Goal: Information Seeking & Learning: Learn about a topic

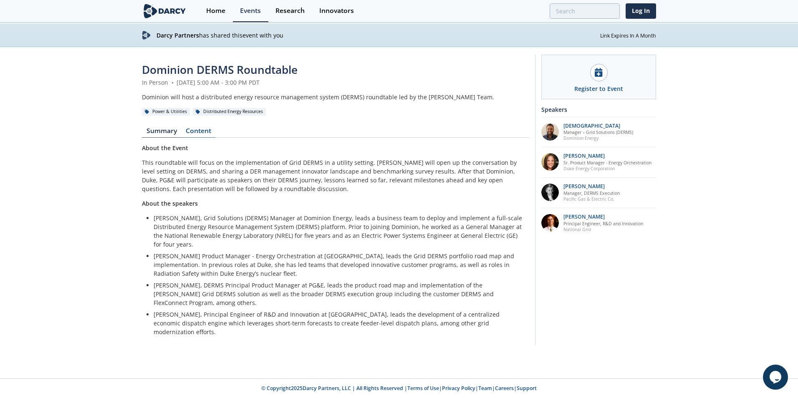
click at [198, 132] on link "Content" at bounding box center [198, 133] width 34 height 10
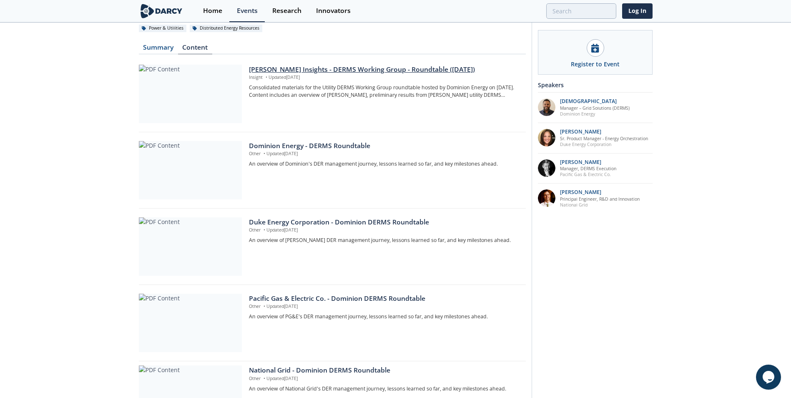
scroll to position [125, 0]
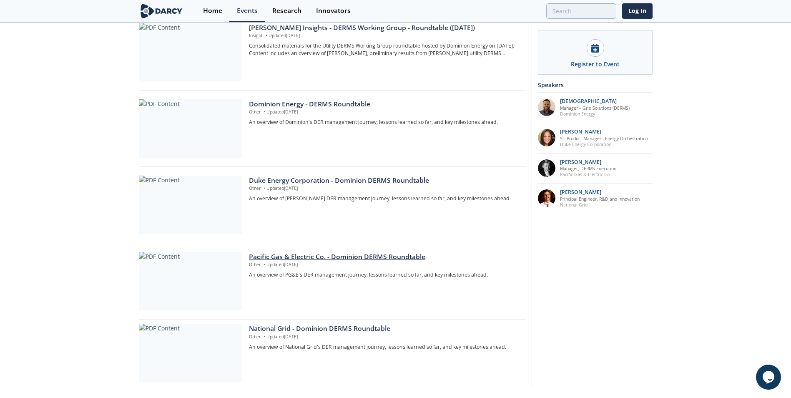
click at [290, 255] on div "Pacific Gas & Electric Co. - Dominion DERMS Roundtable" at bounding box center [384, 257] width 271 height 10
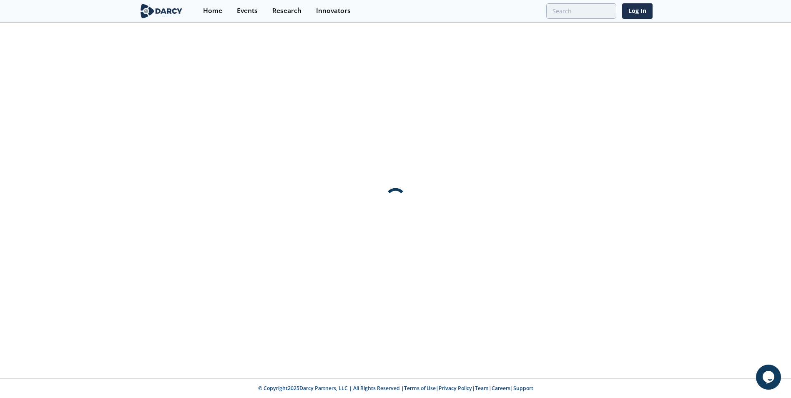
scroll to position [0, 0]
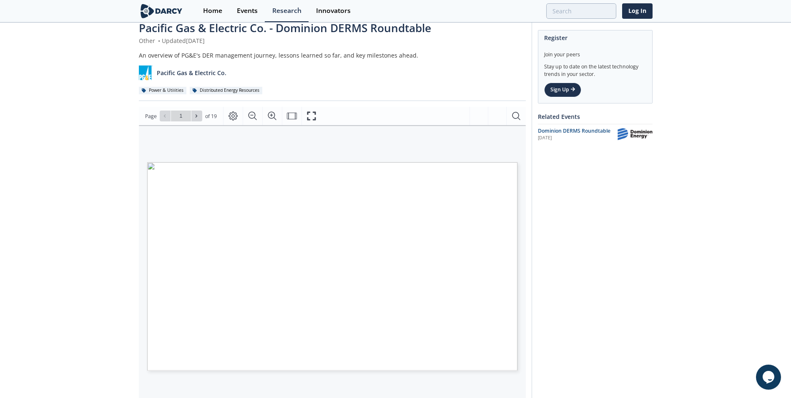
scroll to position [83, 0]
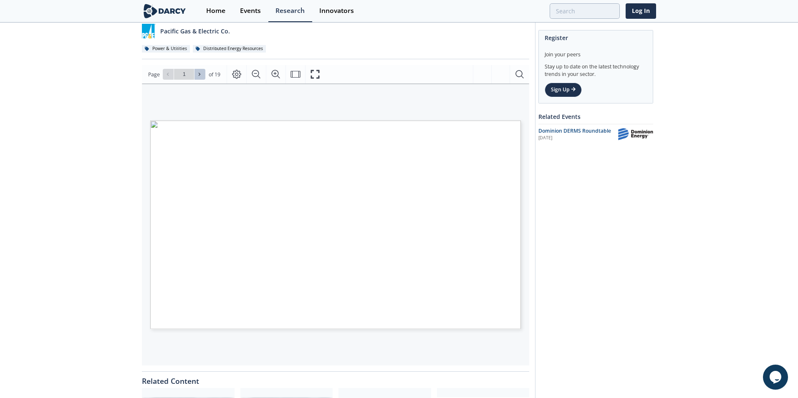
click at [196, 72] on button at bounding box center [199, 74] width 11 height 11
click at [170, 73] on span at bounding box center [168, 74] width 6 height 6
click at [199, 75] on icon at bounding box center [200, 74] width 2 height 3
type input "3"
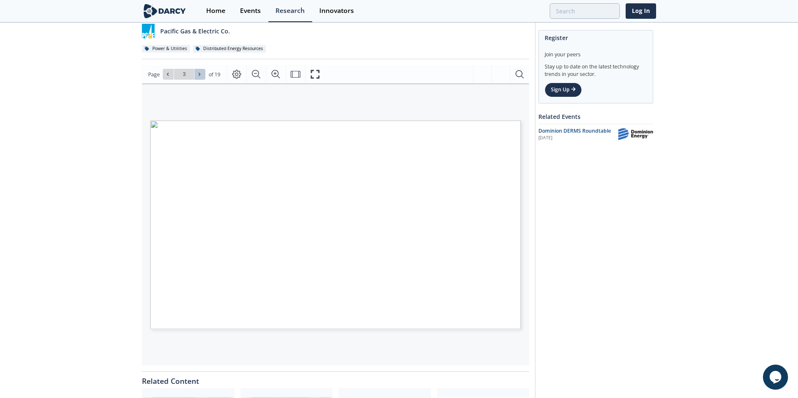
click at [199, 75] on icon at bounding box center [200, 74] width 2 height 3
type input "4"
click at [199, 75] on icon at bounding box center [200, 74] width 2 height 3
type input "5"
type input "6"
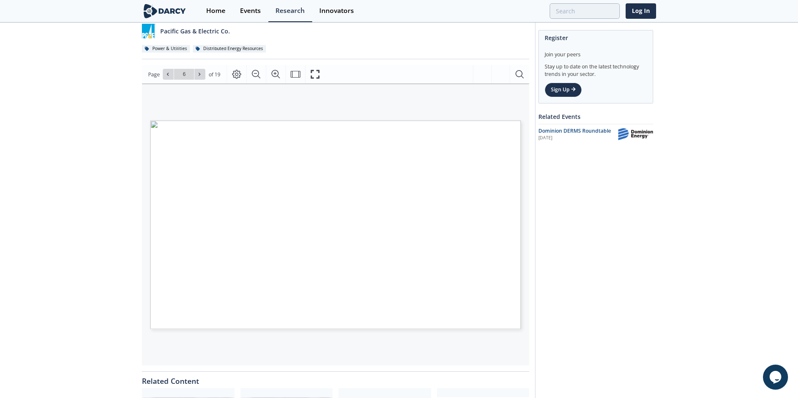
type input "7"
type input "8"
drag, startPoint x: 296, startPoint y: 227, endPoint x: 327, endPoint y: 240, distance: 34.1
click at [322, 121] on span "DERMS Current Status & Roadmap Overview Coordinate data sharing between Dx & Tx…" at bounding box center [322, 121] width 0 height 0
click at [327, 240] on span "programs including V1G & DER" at bounding box center [337, 242] width 75 height 6
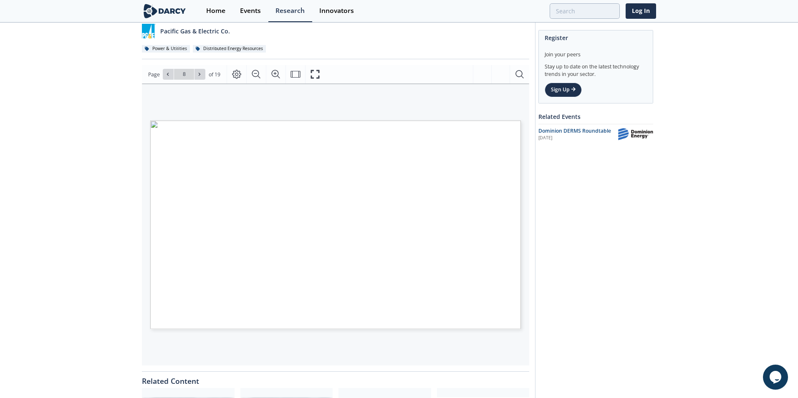
drag, startPoint x: 300, startPoint y: 227, endPoint x: 349, endPoint y: 229, distance: 49.3
click at [349, 229] on span "Enable grid and program mgmt" at bounding box center [337, 229] width 74 height 5
type input "9"
click at [200, 73] on icon at bounding box center [199, 74] width 5 height 5
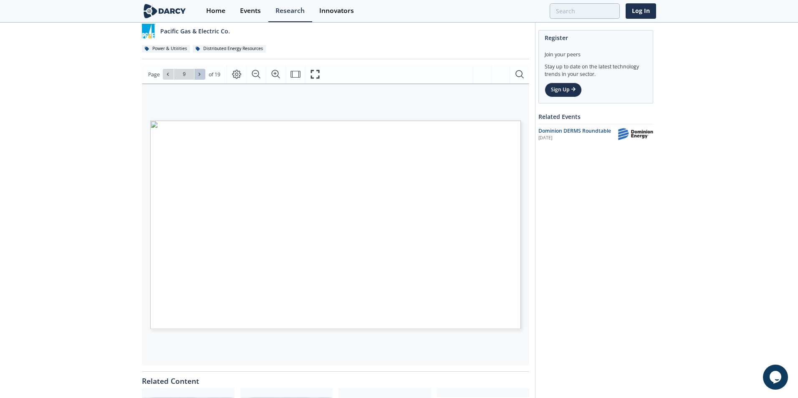
type input "10"
drag, startPoint x: 358, startPoint y: 285, endPoint x: 295, endPoint y: 291, distance: 62.8
click at [322, 121] on span "PG&E processes are evolving to help faster identify sites, calculate expected b…" at bounding box center [322, 121] width 0 height 0
click at [199, 74] on icon at bounding box center [200, 74] width 2 height 3
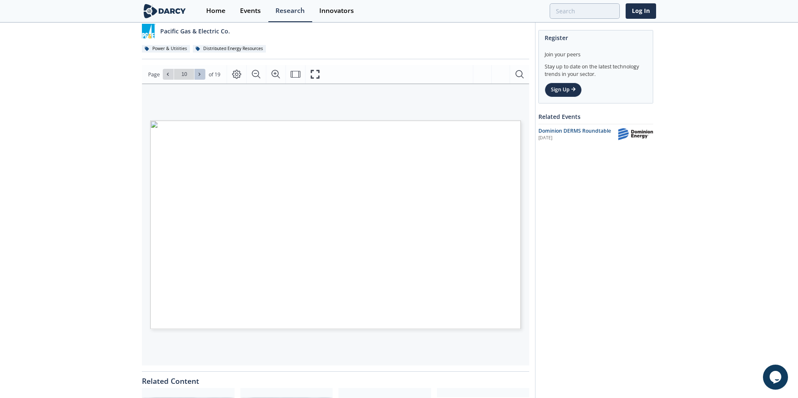
type input "11"
click at [201, 75] on icon at bounding box center [199, 74] width 5 height 5
type input "12"
click at [201, 75] on icon at bounding box center [199, 74] width 5 height 5
type input "13"
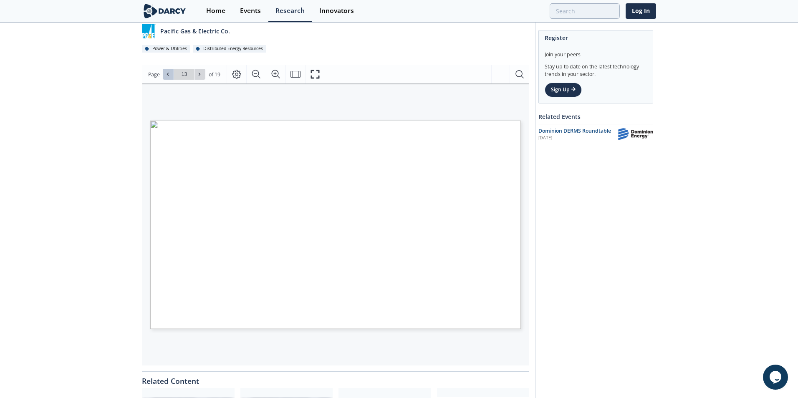
click at [165, 74] on icon at bounding box center [167, 74] width 5 height 5
click at [202, 79] on button at bounding box center [199, 74] width 11 height 11
click at [201, 74] on icon at bounding box center [199, 74] width 5 height 5
type input "14"
click at [200, 75] on icon at bounding box center [199, 74] width 5 height 5
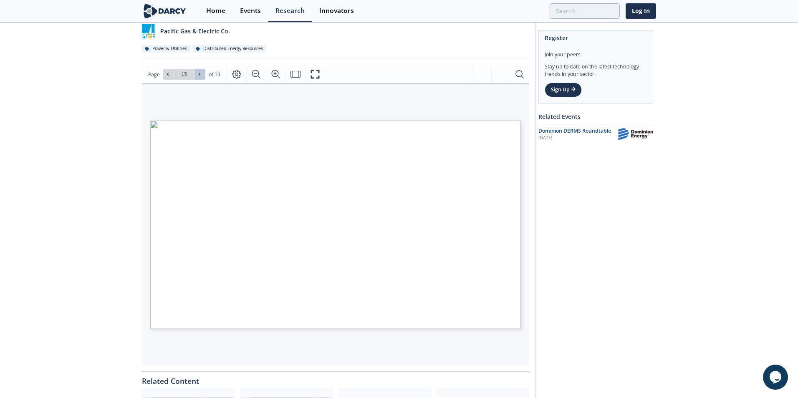
click at [203, 77] on button at bounding box center [199, 74] width 11 height 11
click at [167, 71] on span at bounding box center [168, 74] width 6 height 6
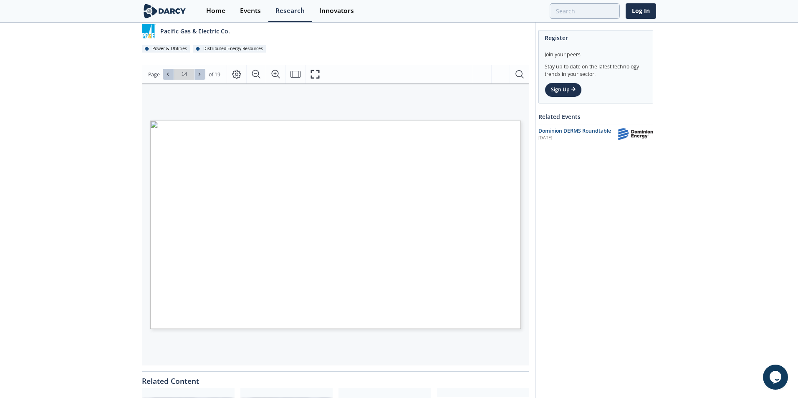
click at [167, 71] on span at bounding box center [168, 74] width 6 height 6
click at [199, 76] on icon at bounding box center [200, 74] width 2 height 3
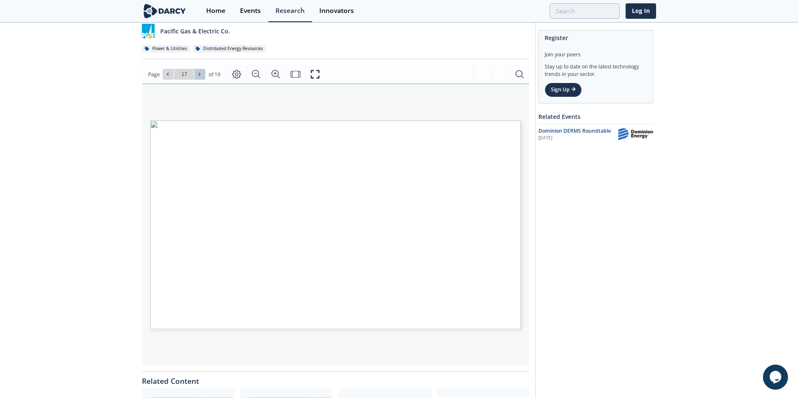
click at [199, 76] on icon at bounding box center [200, 74] width 2 height 3
click at [170, 77] on span at bounding box center [168, 74] width 6 height 6
click at [168, 76] on icon at bounding box center [168, 74] width 2 height 3
click at [199, 73] on icon at bounding box center [199, 74] width 5 height 5
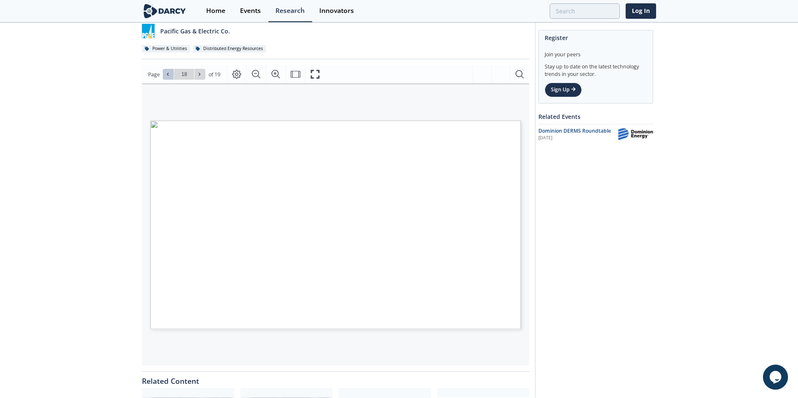
click at [165, 76] on icon at bounding box center [167, 74] width 5 height 5
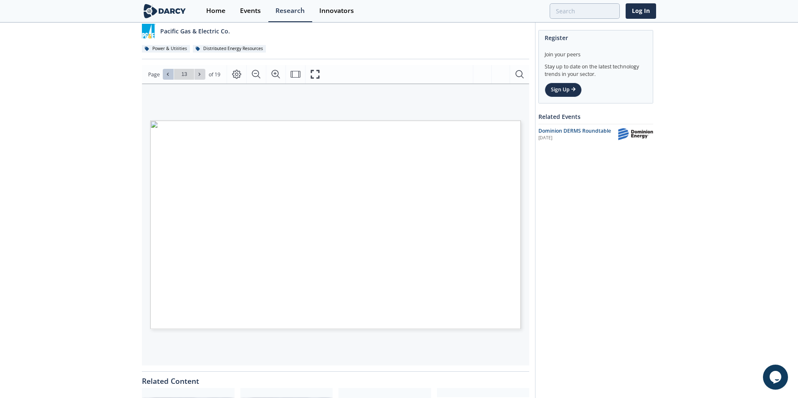
click at [165, 79] on button at bounding box center [168, 74] width 11 height 11
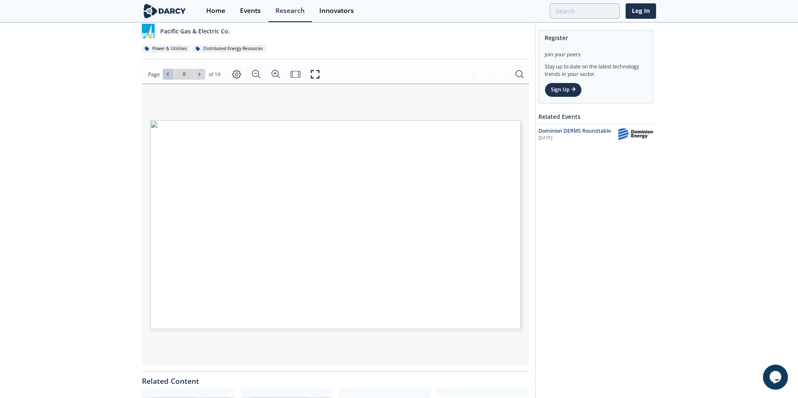
click at [165, 79] on button at bounding box center [168, 74] width 11 height 11
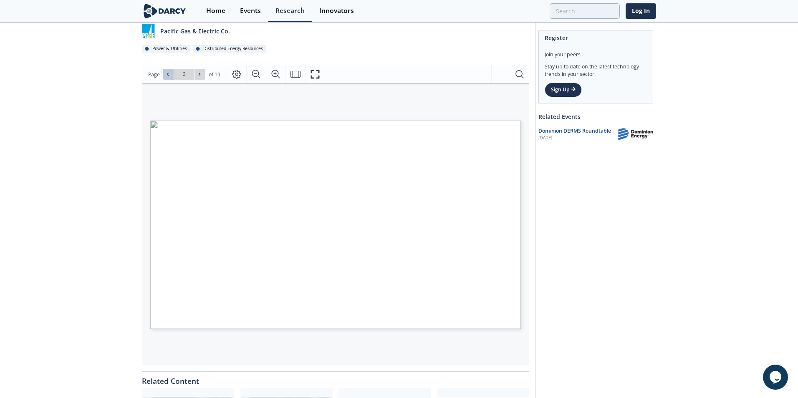
click at [165, 79] on button at bounding box center [168, 74] width 11 height 11
type input "1"
click at [211, 14] on div "Home" at bounding box center [212, 11] width 19 height 7
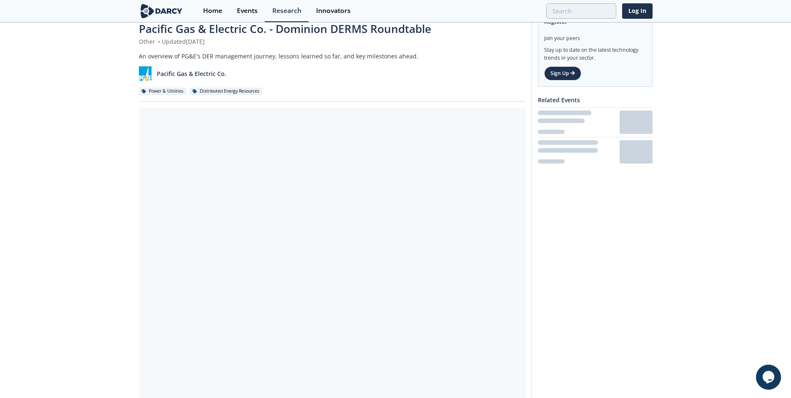
scroll to position [83, 0]
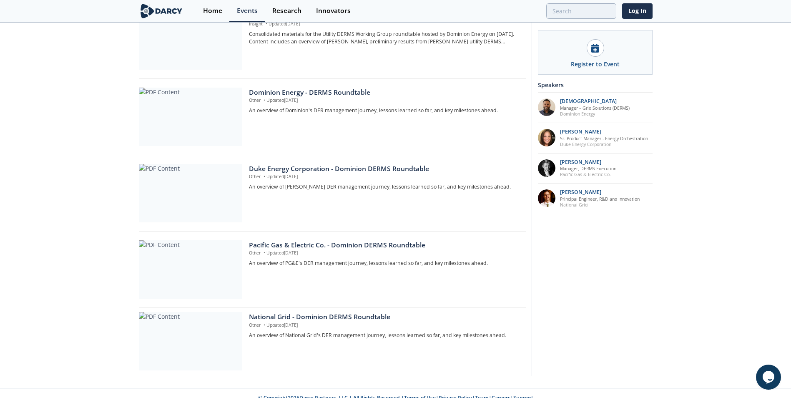
scroll to position [147, 0]
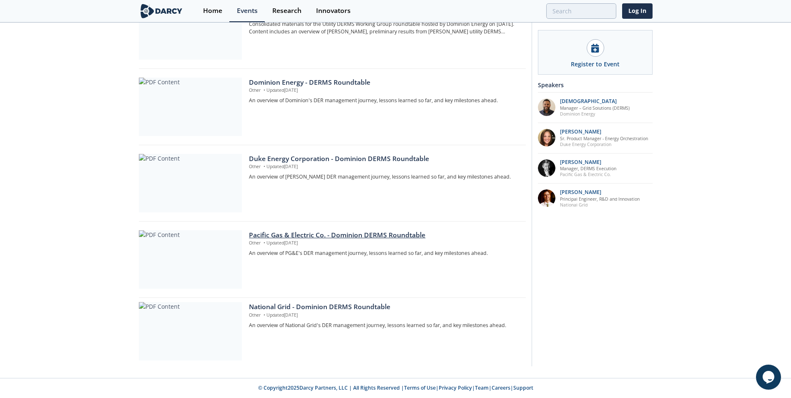
click at [262, 236] on div "Pacific Gas & Electric Co. - Dominion DERMS Roundtable" at bounding box center [384, 235] width 271 height 10
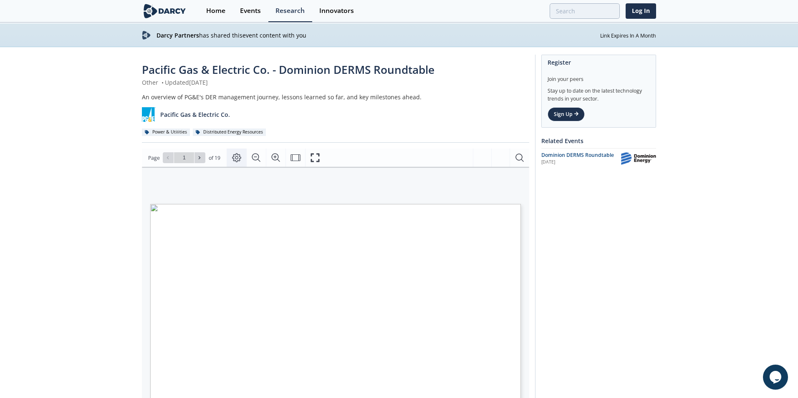
click at [236, 160] on icon "Page Layout" at bounding box center [237, 158] width 10 height 10
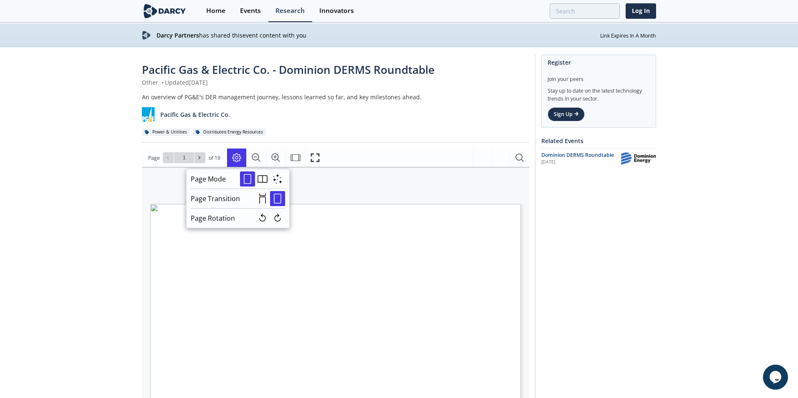
click at [236, 160] on icon "Page Layout" at bounding box center [237, 158] width 10 height 10
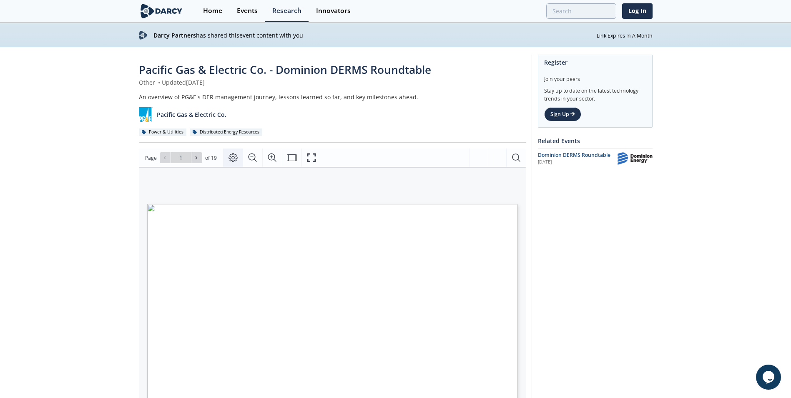
scroll to position [42, 0]
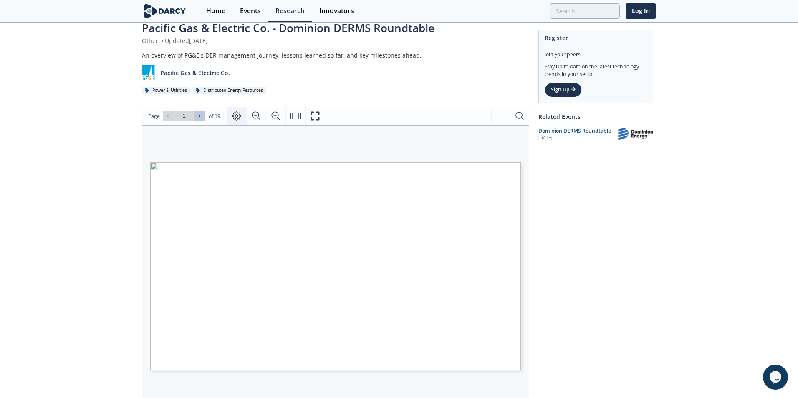
click at [199, 117] on icon at bounding box center [200, 116] width 2 height 3
click at [165, 118] on icon at bounding box center [167, 115] width 5 height 5
click at [200, 116] on icon at bounding box center [199, 115] width 5 height 5
type input "2"
click at [200, 116] on icon at bounding box center [199, 115] width 5 height 5
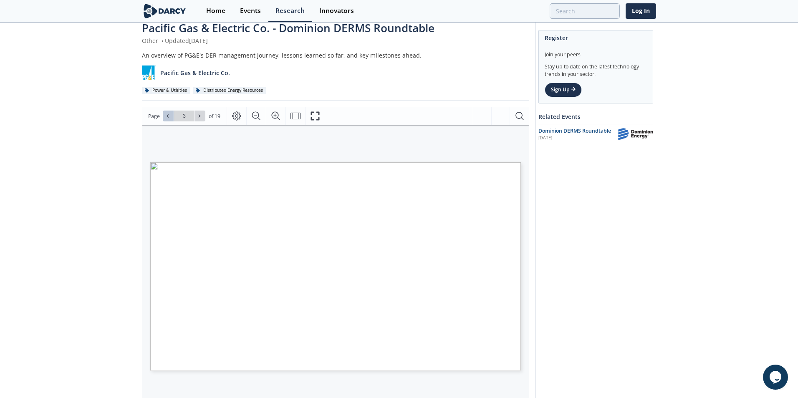
click at [164, 118] on button at bounding box center [168, 116] width 11 height 11
type input "1"
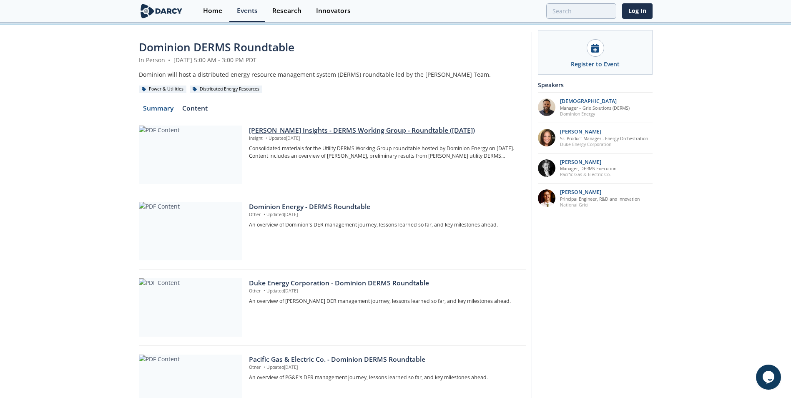
scroll to position [42, 0]
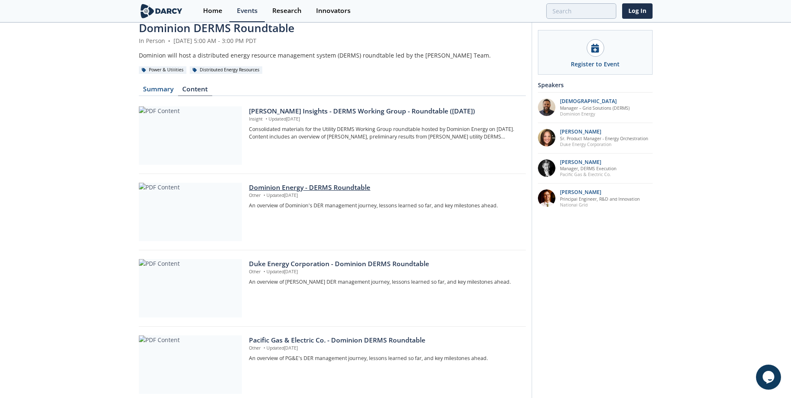
click at [268, 189] on div "Dominion Energy - DERMS Roundtable" at bounding box center [384, 188] width 271 height 10
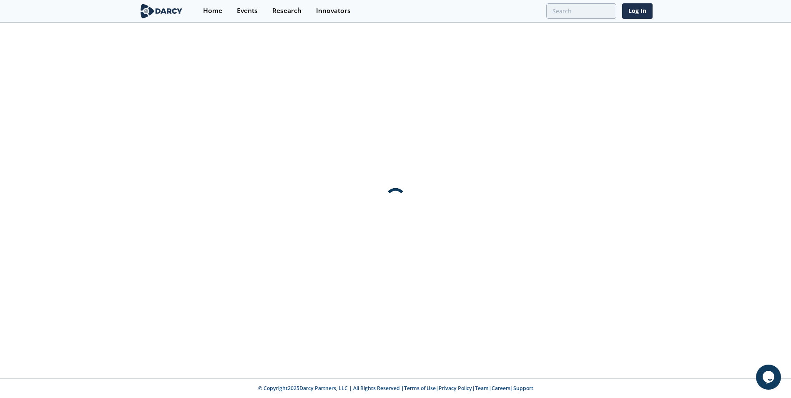
scroll to position [0, 0]
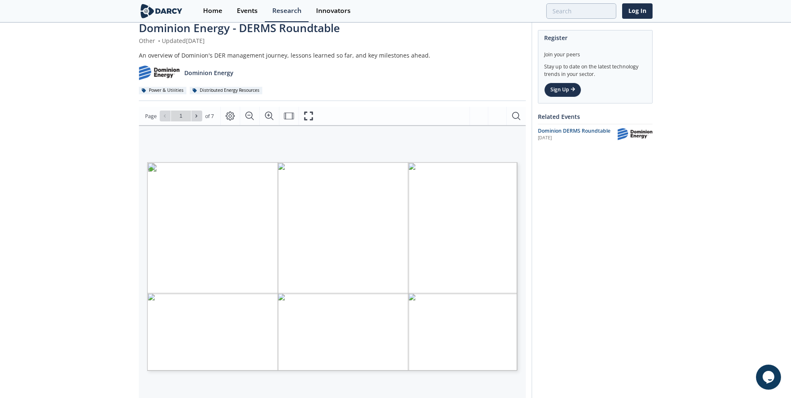
scroll to position [83, 0]
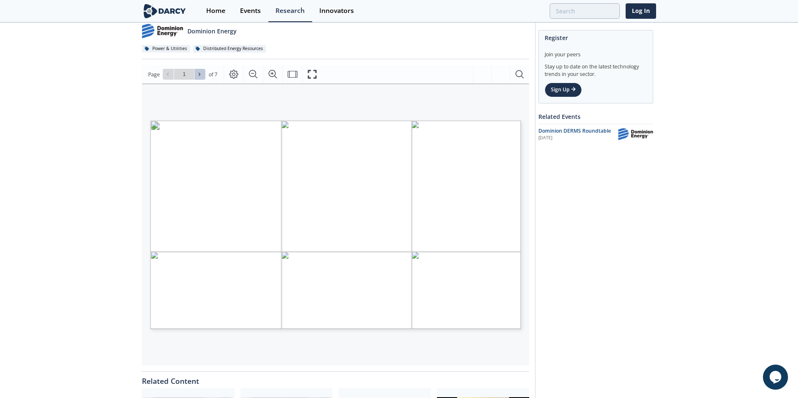
click at [199, 76] on icon at bounding box center [199, 74] width 5 height 5
type input "2"
click at [199, 76] on icon at bounding box center [199, 74] width 5 height 5
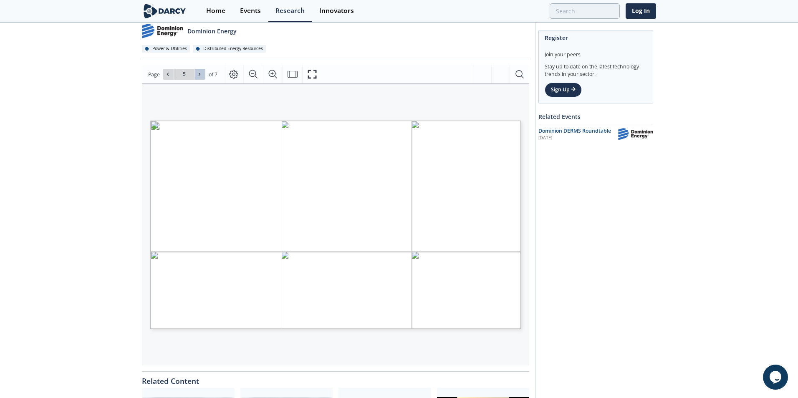
click at [199, 76] on icon at bounding box center [199, 74] width 5 height 5
click at [170, 79] on button at bounding box center [168, 74] width 11 height 11
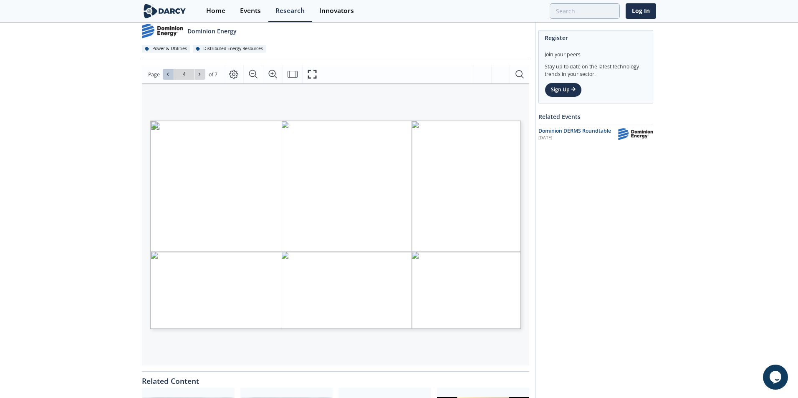
click at [170, 79] on button at bounding box center [168, 74] width 11 height 11
click at [563, 211] on div "Dominion Energy - DERMS Roundtable Other • Updated [DATE] An overview of Domini…" at bounding box center [395, 231] width 791 height 534
click at [563, 221] on div "Dominion Energy - DERMS Roundtable Other • Updated [DATE] An overview of Domini…" at bounding box center [395, 231] width 791 height 534
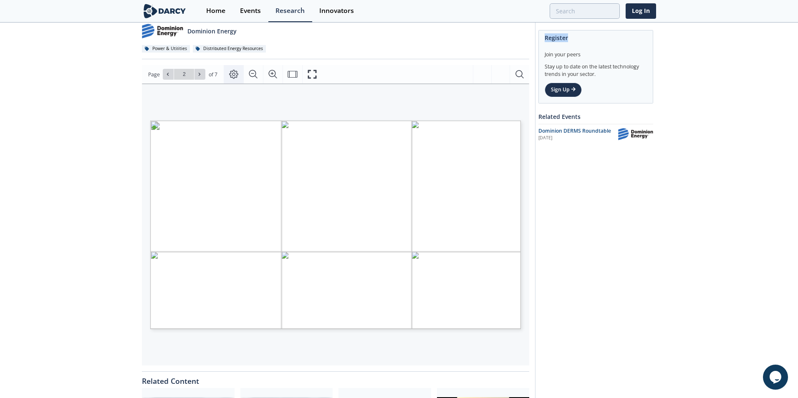
click at [234, 77] on icon "Page Layout" at bounding box center [233, 74] width 9 height 9
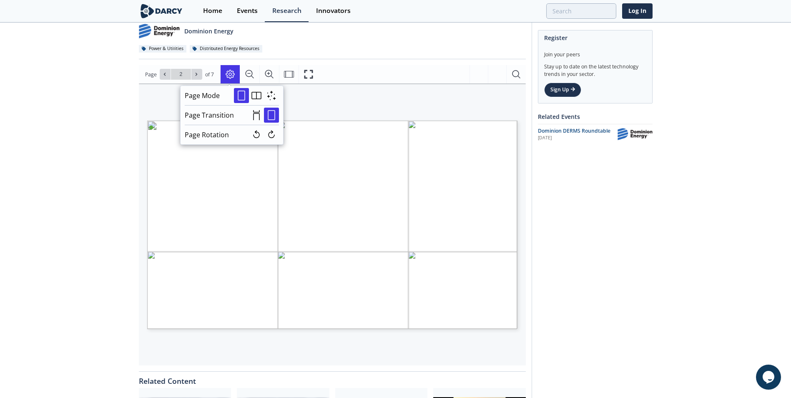
click at [563, 191] on div "Register Join your peers Stay up to date on the latest technology trends in you…" at bounding box center [592, 228] width 121 height 515
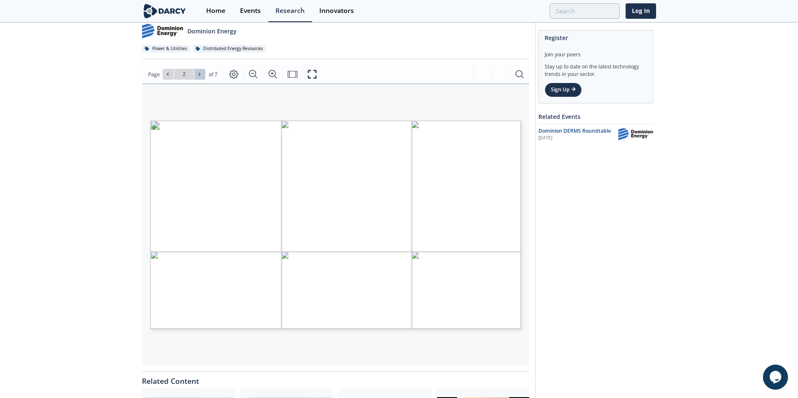
click at [198, 76] on icon at bounding box center [199, 74] width 5 height 5
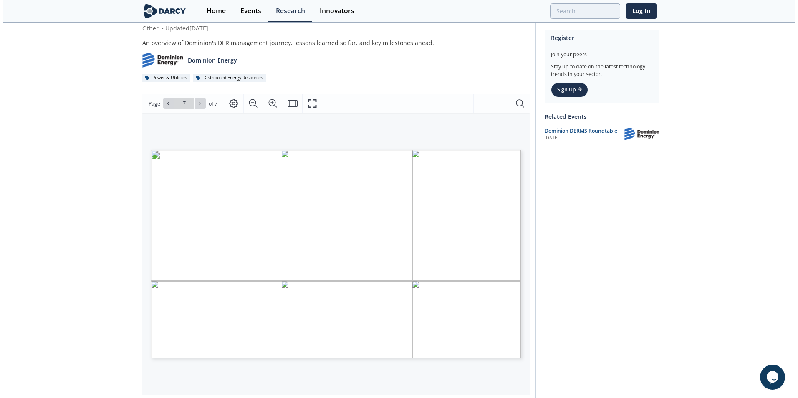
scroll to position [42, 0]
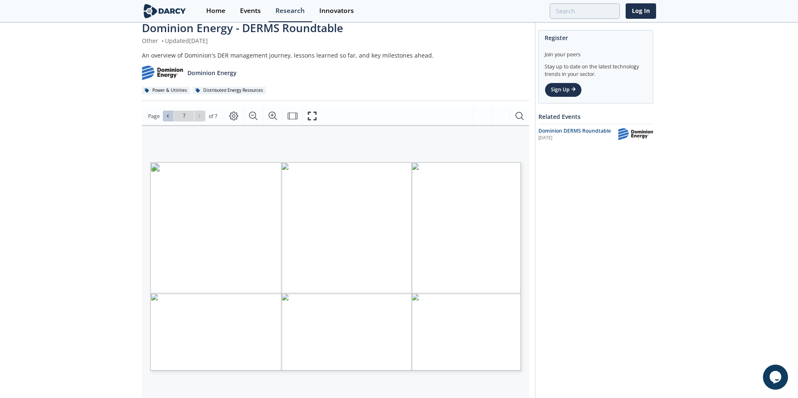
click at [164, 116] on button at bounding box center [168, 116] width 11 height 11
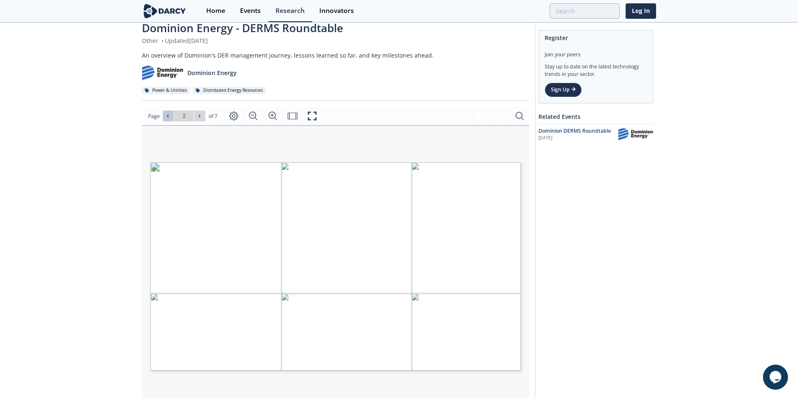
click at [164, 116] on button at bounding box center [168, 116] width 11 height 11
type input "1"
click at [311, 116] on icon "Fullscreen" at bounding box center [312, 116] width 10 height 10
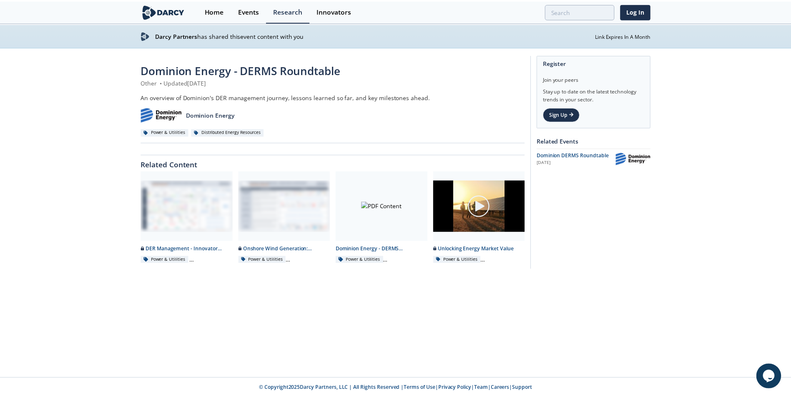
scroll to position [0, 0]
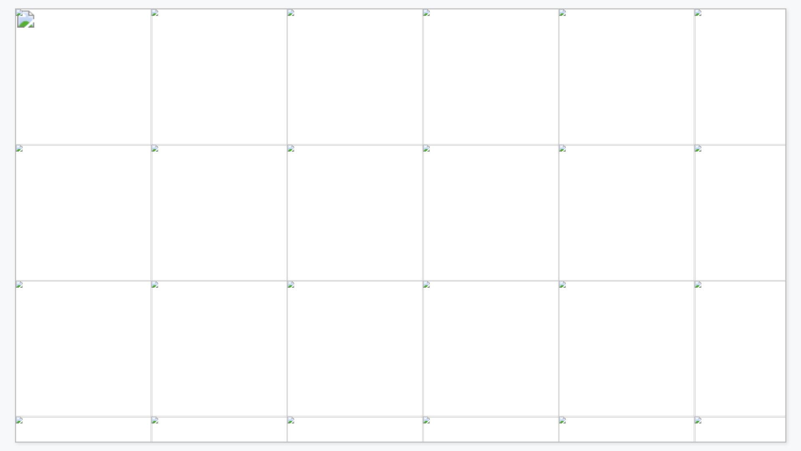
click at [559, 286] on span "Manager (DER Management & Technologies)" at bounding box center [413, 281] width 348 height 18
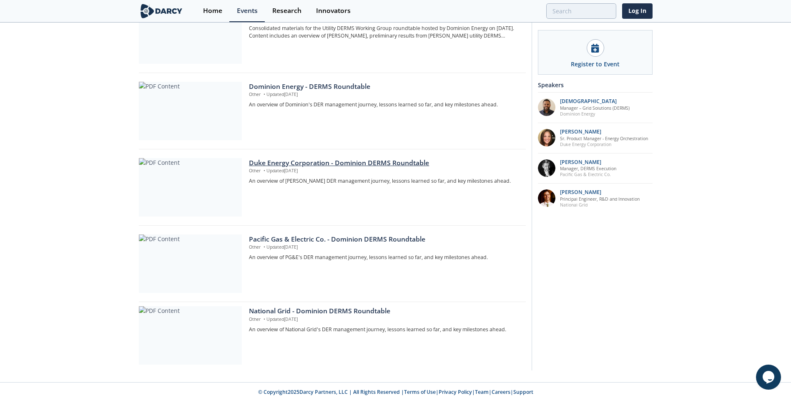
scroll to position [147, 0]
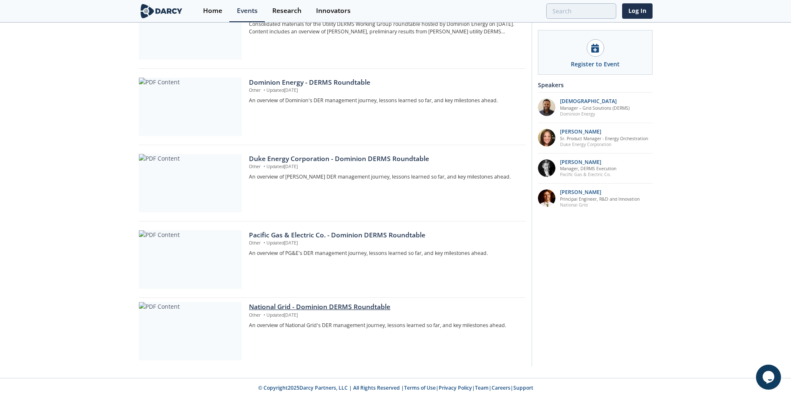
click at [268, 286] on div "National Grid - Dominion DERMS Roundtable" at bounding box center [384, 307] width 271 height 10
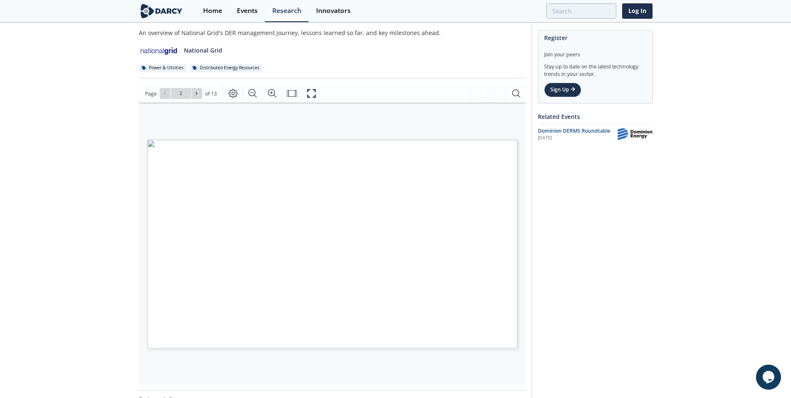
scroll to position [83, 0]
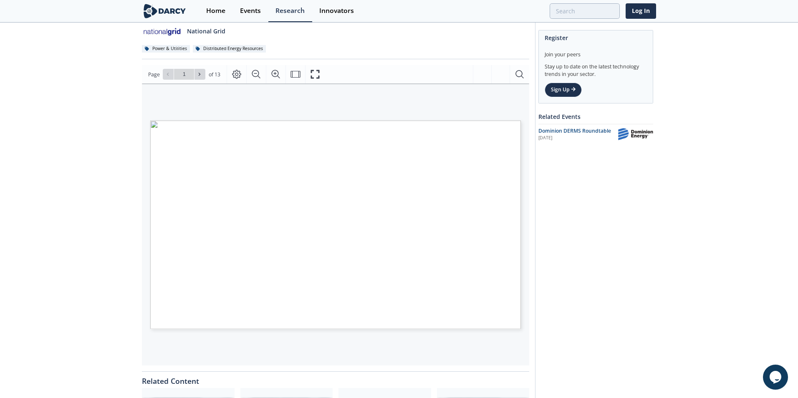
type input "2"
type input "3"
type input "4"
type input "5"
type input "6"
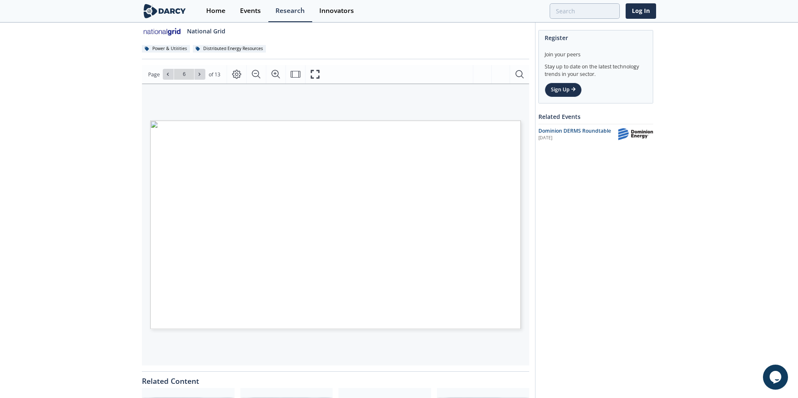
type input "7"
type input "8"
type input "4"
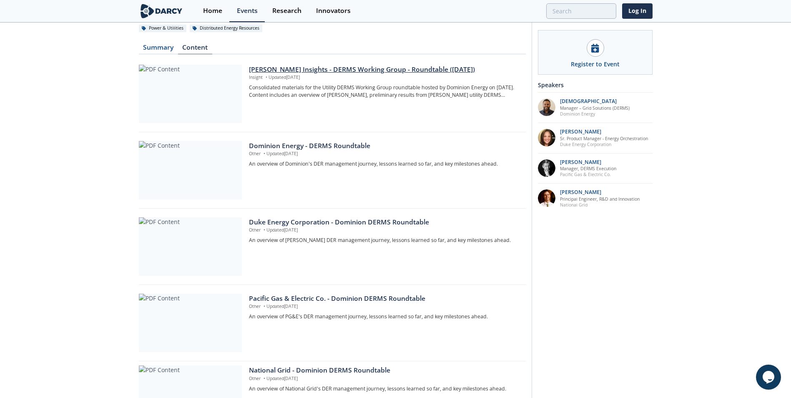
scroll to position [125, 0]
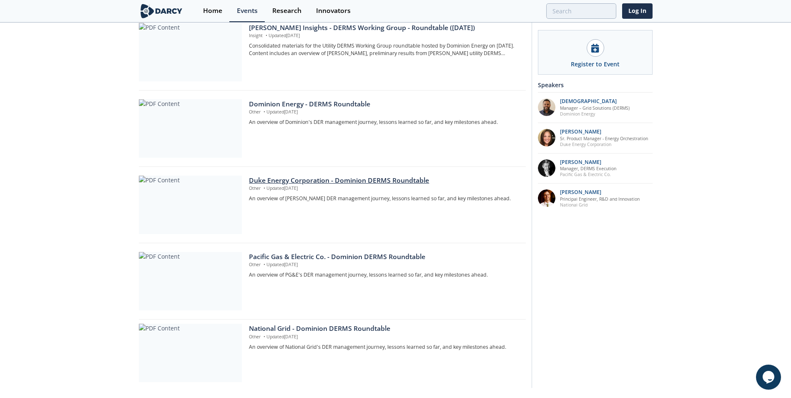
click at [264, 178] on div "Duke Energy Corporation - Dominion DERMS Roundtable" at bounding box center [384, 181] width 271 height 10
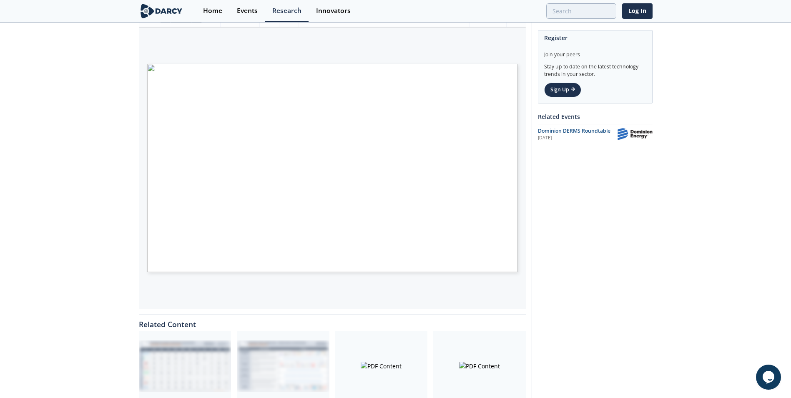
scroll to position [78, 0]
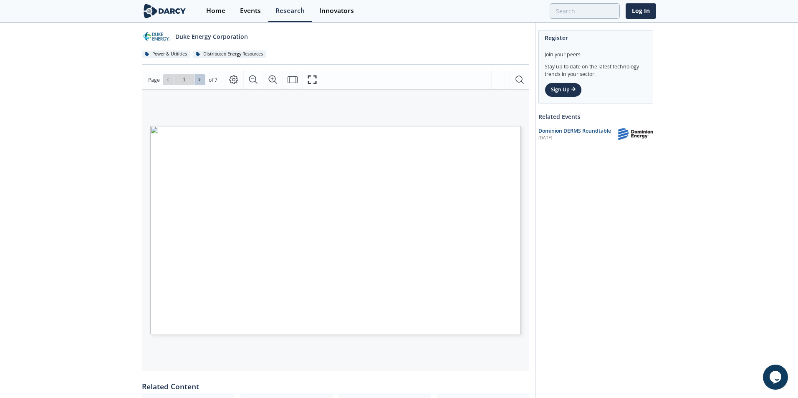
click at [200, 81] on icon at bounding box center [199, 79] width 5 height 5
type input "2"
click at [200, 81] on icon at bounding box center [199, 79] width 5 height 5
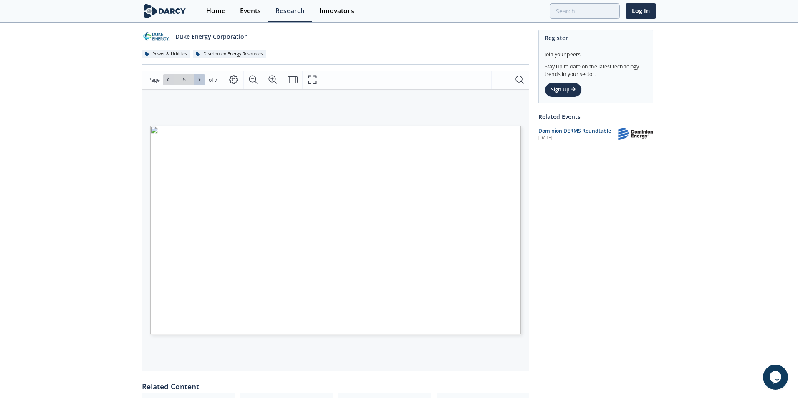
click at [200, 81] on icon at bounding box center [199, 79] width 5 height 5
click at [200, 81] on div "Go to Page 7" at bounding box center [184, 79] width 43 height 11
type input "1"
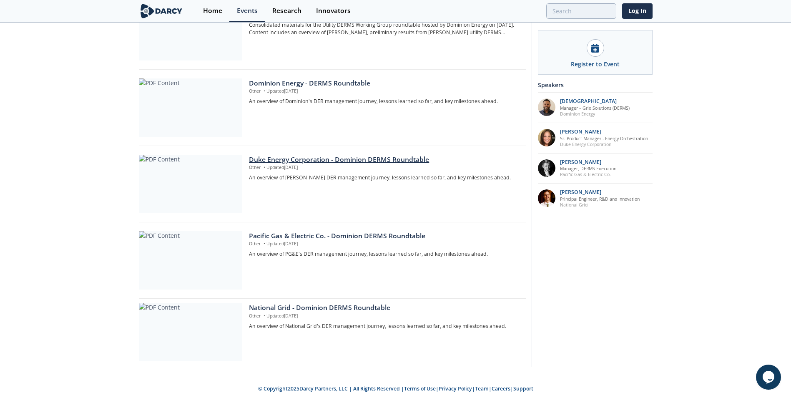
scroll to position [147, 0]
click at [251, 159] on div "Duke Energy Corporation - Dominion DERMS Roundtable" at bounding box center [384, 159] width 271 height 10
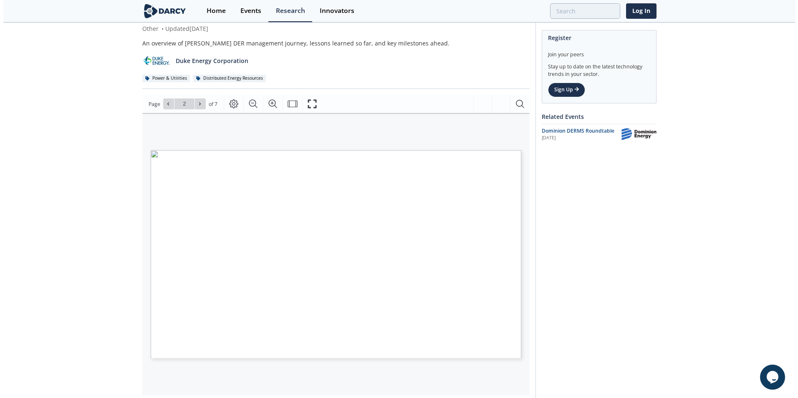
scroll to position [83, 0]
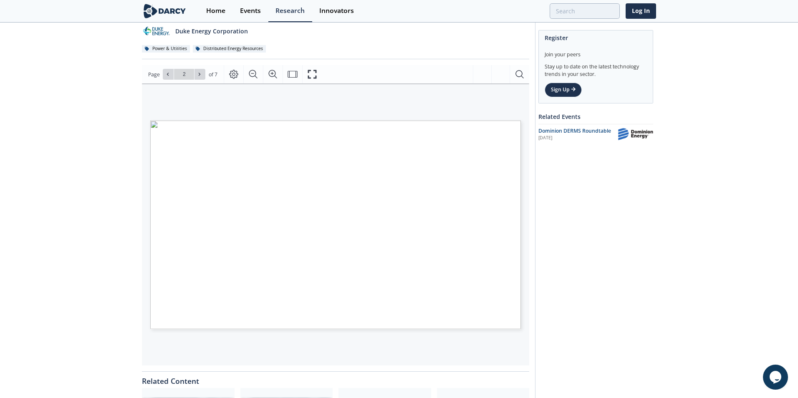
type input "1"
drag, startPoint x: 315, startPoint y: 76, endPoint x: 317, endPoint y: 107, distance: 30.9
click at [315, 76] on icon "Fullscreen" at bounding box center [311, 74] width 9 height 9
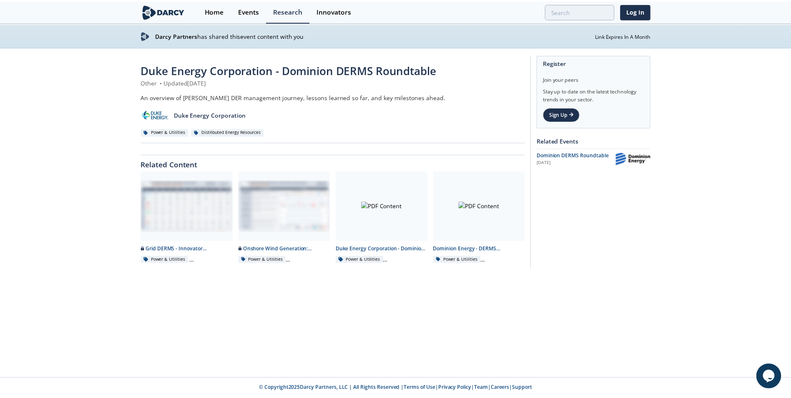
scroll to position [0, 0]
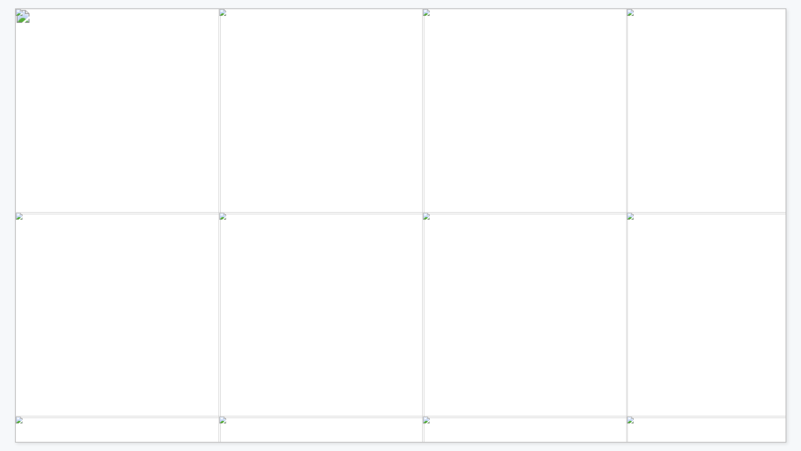
click at [148, 274] on span "relative to targeted grid need?" at bounding box center [140, 277] width 150 height 12
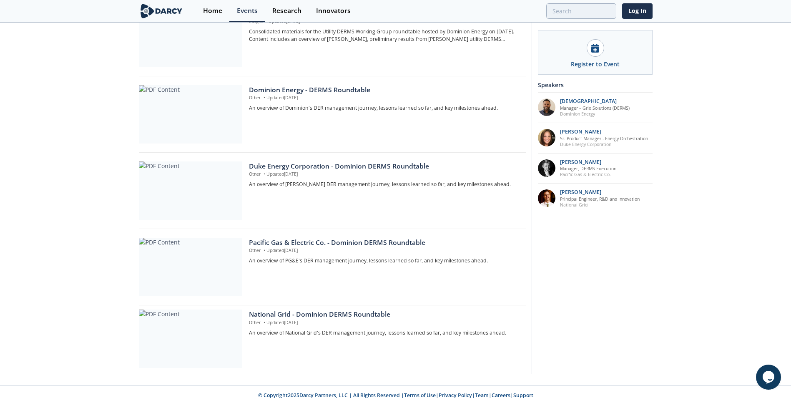
scroll to position [147, 0]
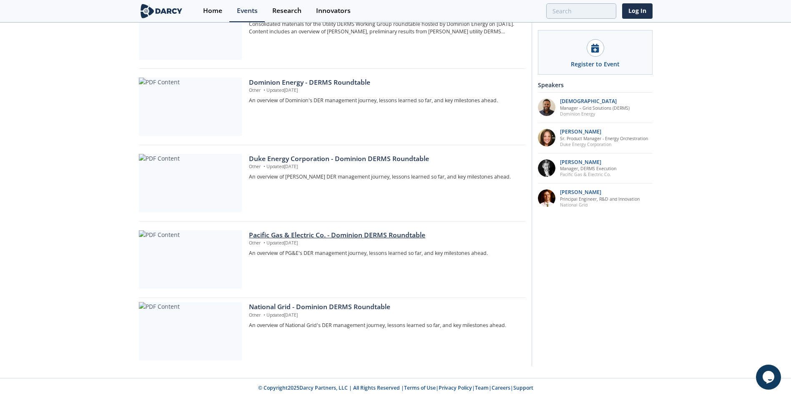
click at [292, 236] on div "Pacific Gas & Electric Co. - Dominion DERMS Roundtable" at bounding box center [384, 235] width 271 height 10
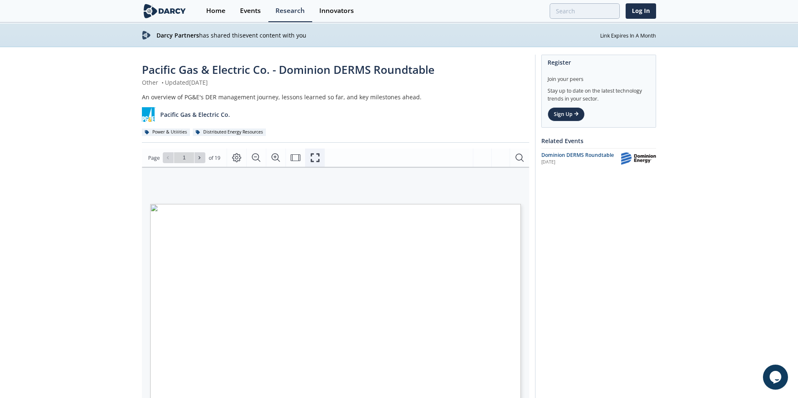
click at [317, 159] on icon "Fullscreen" at bounding box center [315, 158] width 10 height 10
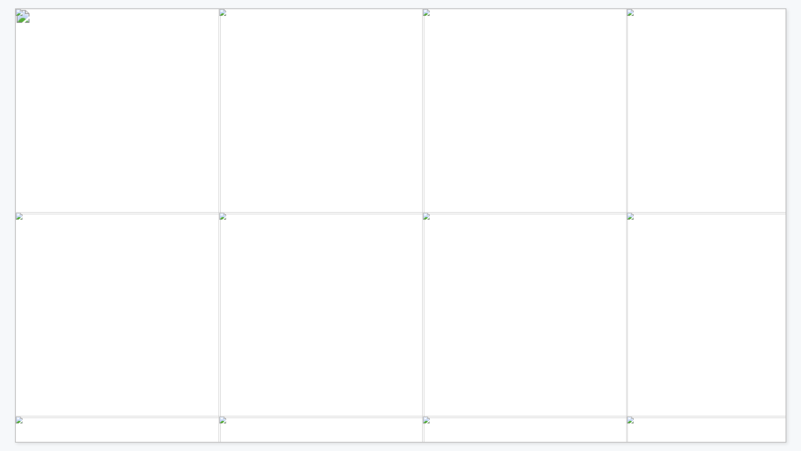
click at [366, 233] on span "throughput (e.g. via energy throughput via DERMS)?" at bounding box center [282, 226] width 401 height 16
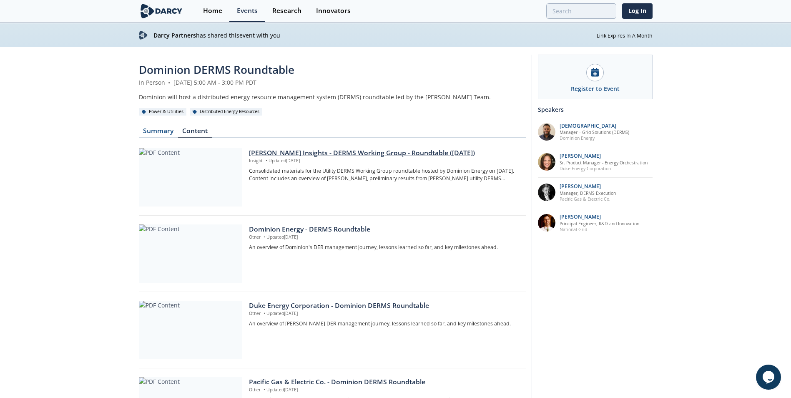
click at [288, 151] on div "[PERSON_NAME] Insights - DERMS Working Group - Roundtable ([DATE])" at bounding box center [384, 153] width 271 height 10
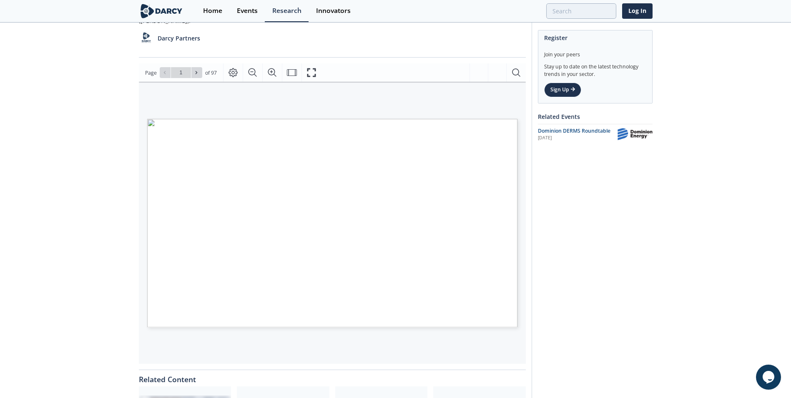
scroll to position [125, 0]
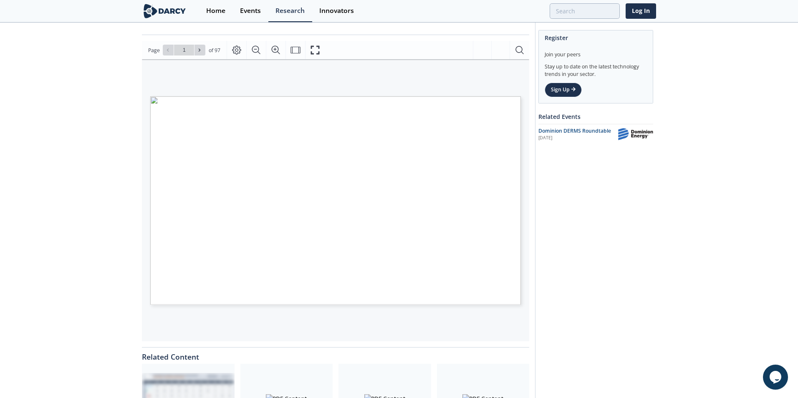
type input "2"
type input "3"
type input "4"
type input "6"
type input "7"
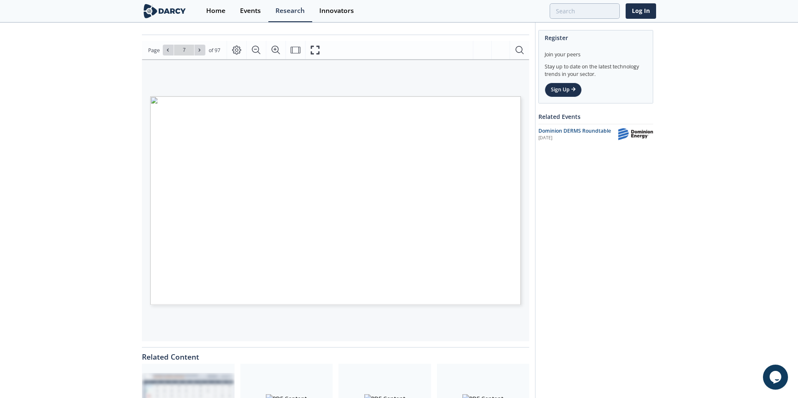
type input "8"
type input "9"
type input "10"
type input "11"
type input "12"
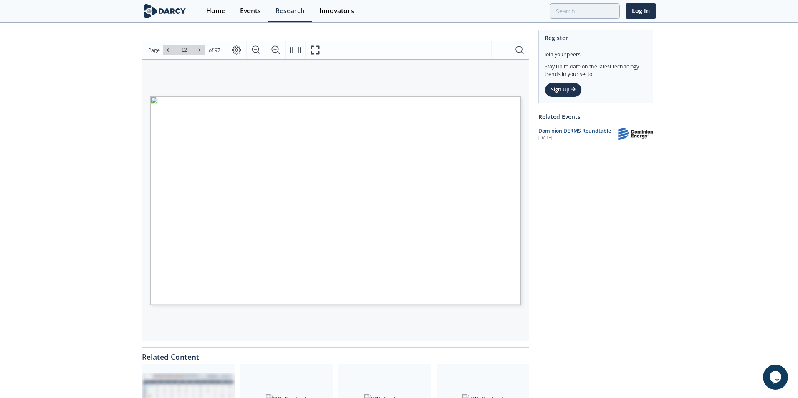
type input "13"
type input "14"
type input "15"
type input "18"
type input "19"
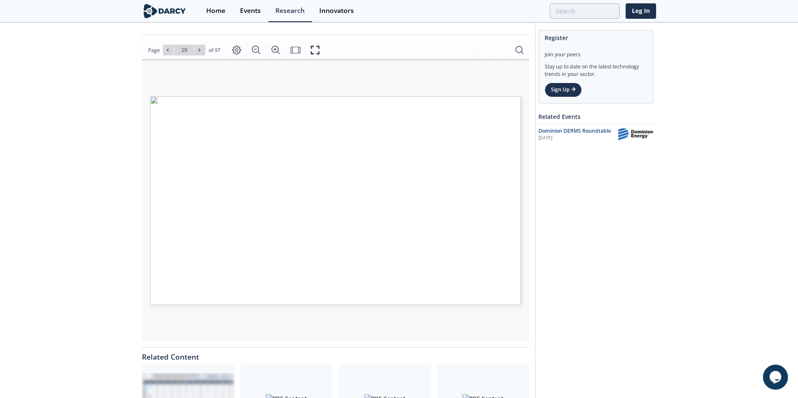
type input "20"
type input "21"
type input "22"
type input "23"
type input "25"
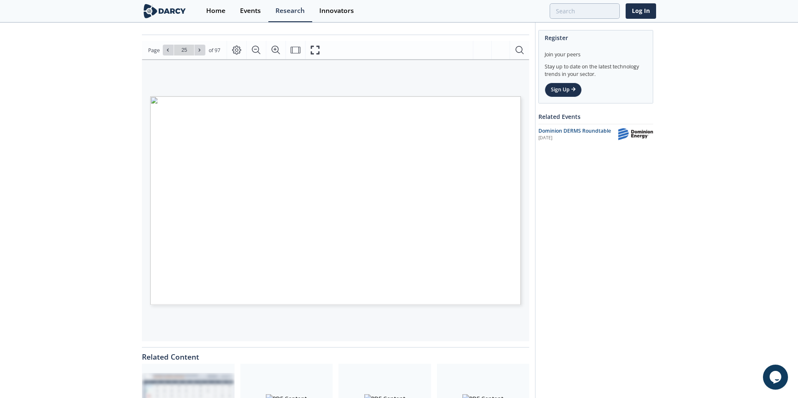
type input "26"
type input "28"
type input "29"
type input "30"
type input "31"
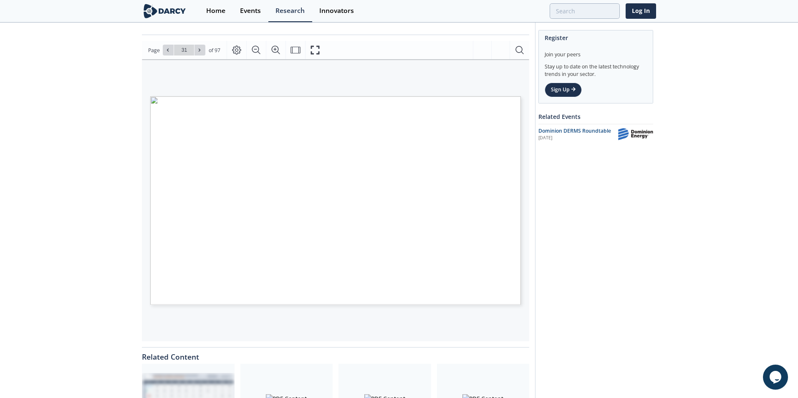
type input "32"
type input "33"
type input "34"
type input "35"
type input "36"
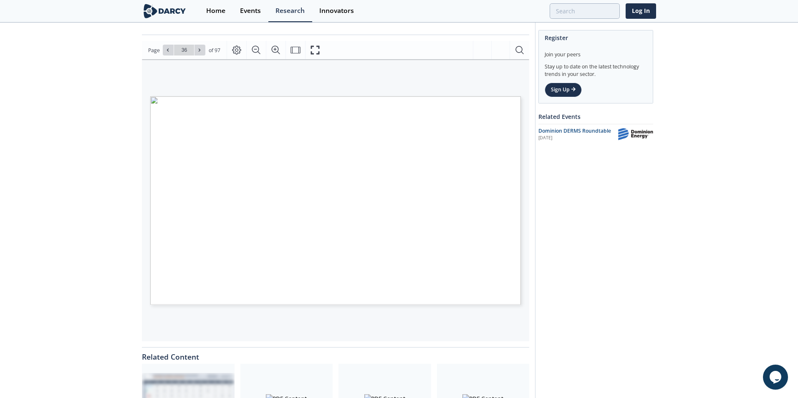
type input "37"
type input "38"
type input "39"
type input "40"
type input "41"
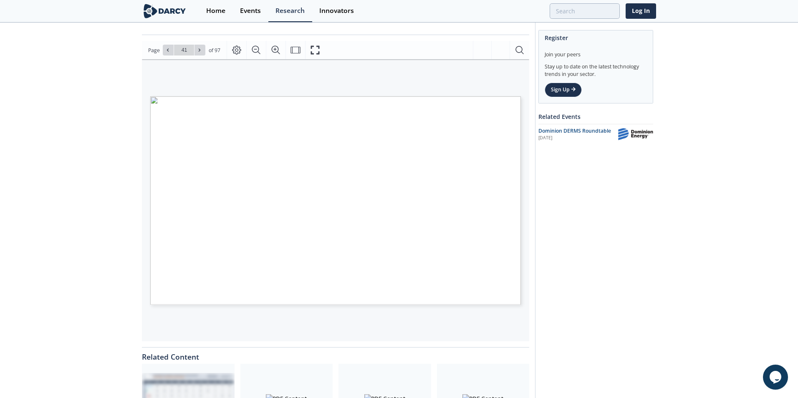
type input "42"
type input "43"
type input "44"
type input "45"
type input "46"
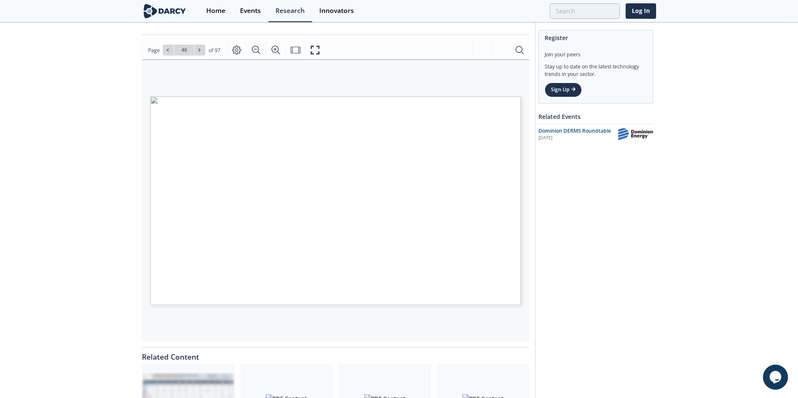
type input "47"
type input "48"
type input "49"
type input "50"
type input "51"
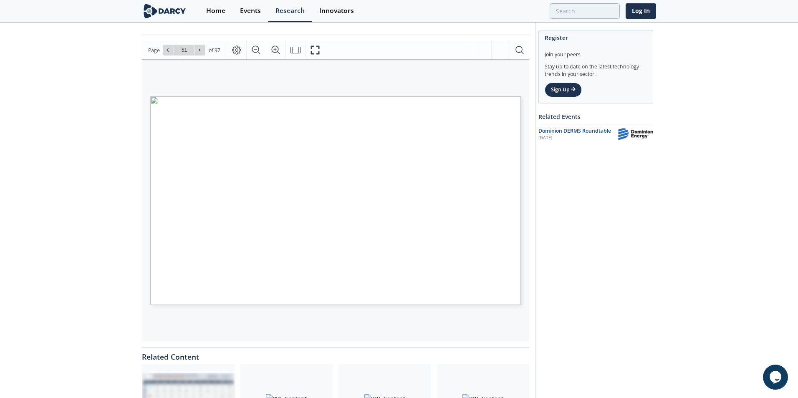
type input "52"
type input "53"
type input "54"
type input "55"
type input "56"
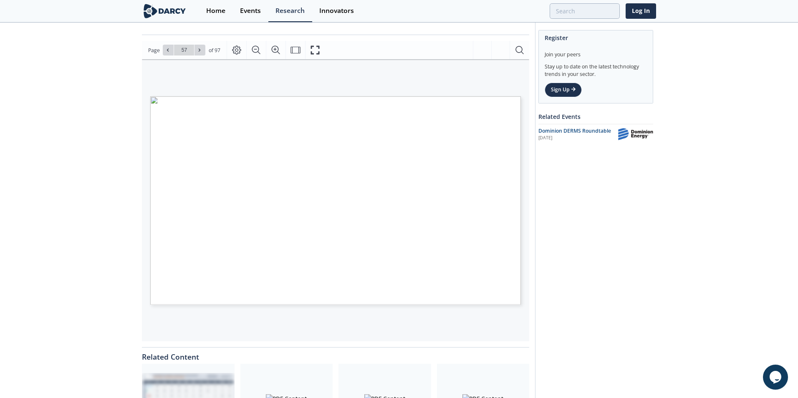
type input "58"
type input "60"
type input "61"
type input "62"
type input "64"
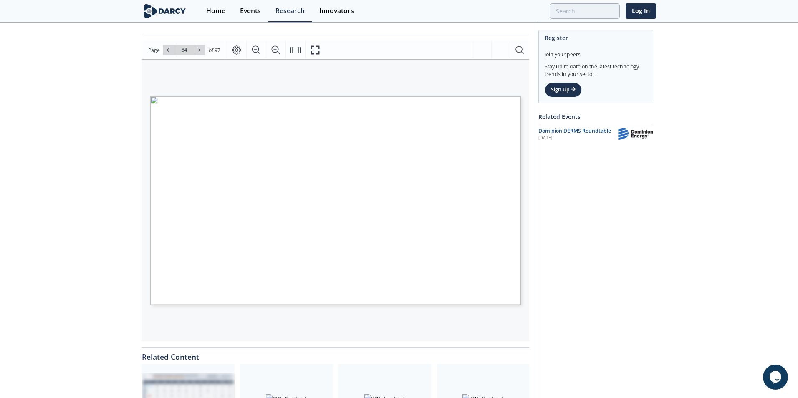
type input "65"
type input "66"
type input "69"
type input "70"
type input "71"
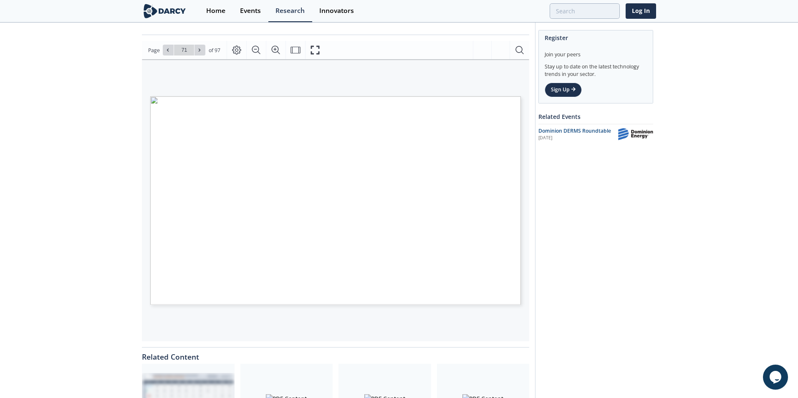
type input "72"
type input "74"
type input "76"
type input "77"
type input "79"
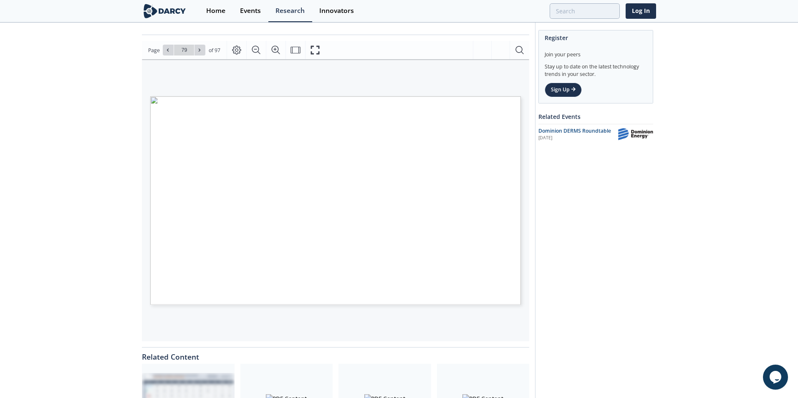
type input "80"
type input "81"
type input "84"
type input "55"
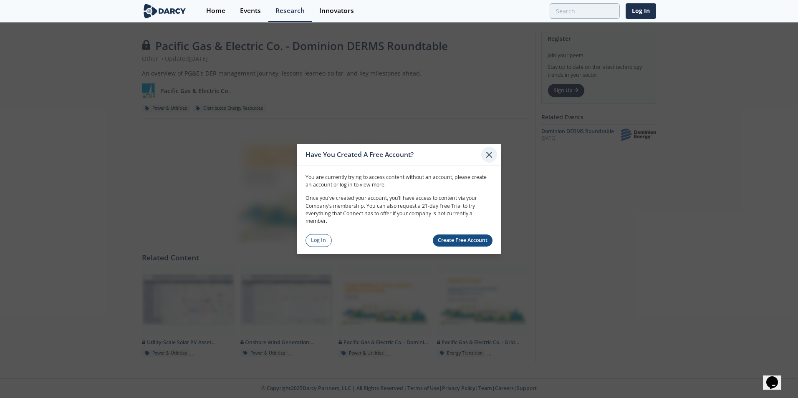
click at [488, 153] on icon at bounding box center [489, 155] width 10 height 10
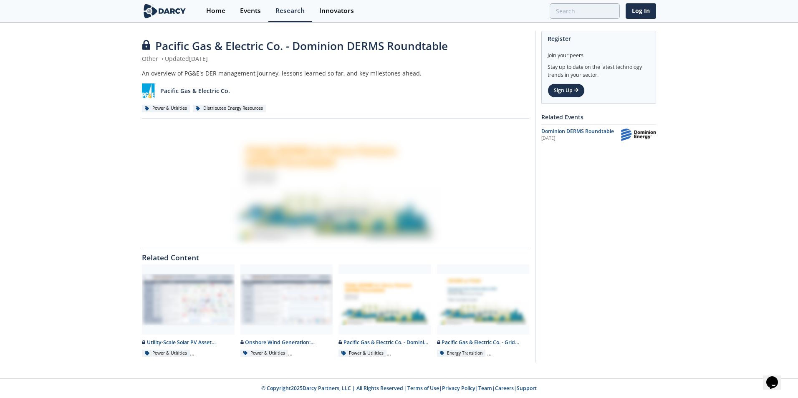
click at [315, 188] on div at bounding box center [335, 183] width 387 height 117
